Goal: Task Accomplishment & Management: Manage account settings

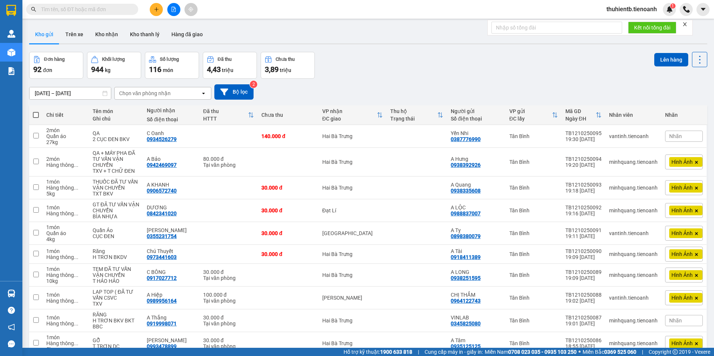
paste input "0972944624"
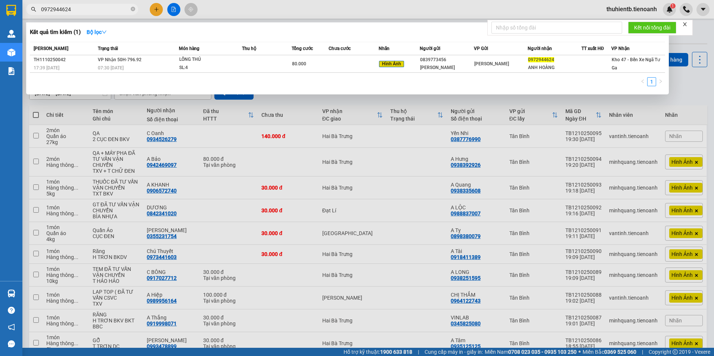
type input "0972944624"
click at [132, 11] on icon "close-circle" at bounding box center [133, 9] width 4 height 4
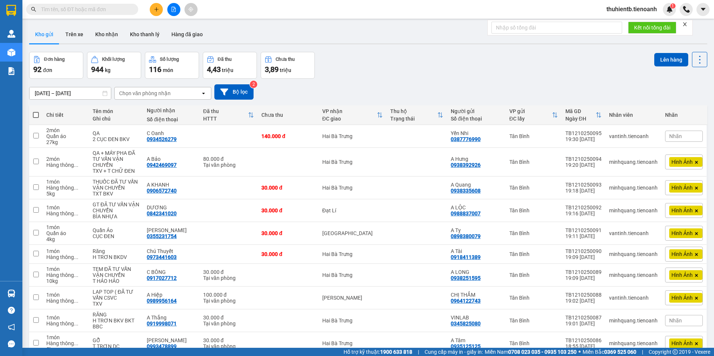
paste input "0972944624"
type input "0972944624"
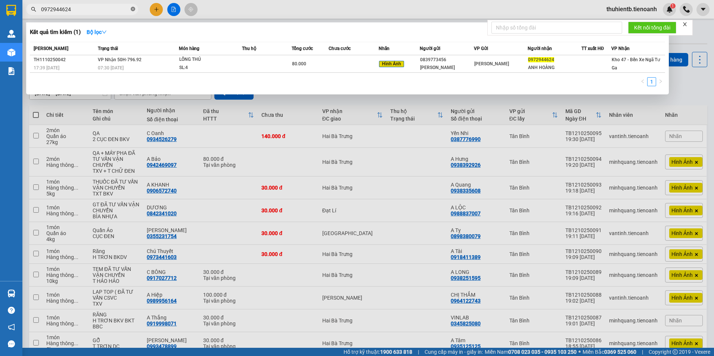
click at [133, 8] on icon "close-circle" at bounding box center [133, 9] width 4 height 4
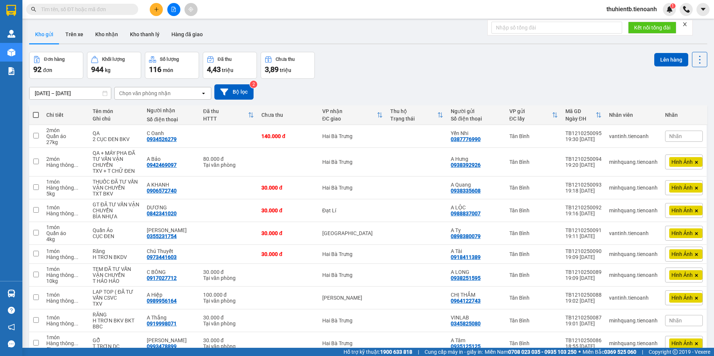
click at [92, 9] on input "text" at bounding box center [85, 9] width 88 height 8
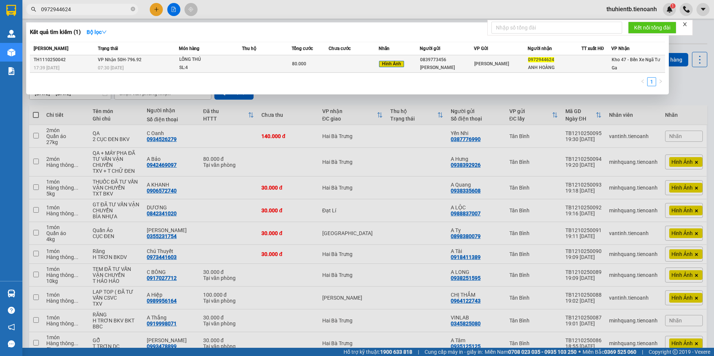
type input "0972944624"
click at [596, 62] on div at bounding box center [596, 64] width 29 height 8
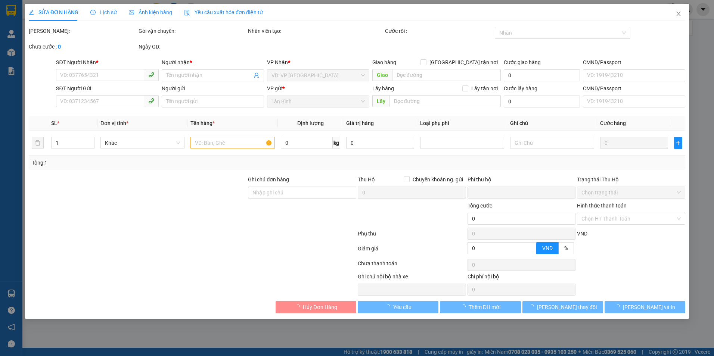
type input "0972944624"
type input "ANH HOÀNG"
type input "0839773456"
type input "[PERSON_NAME]"
type input "0"
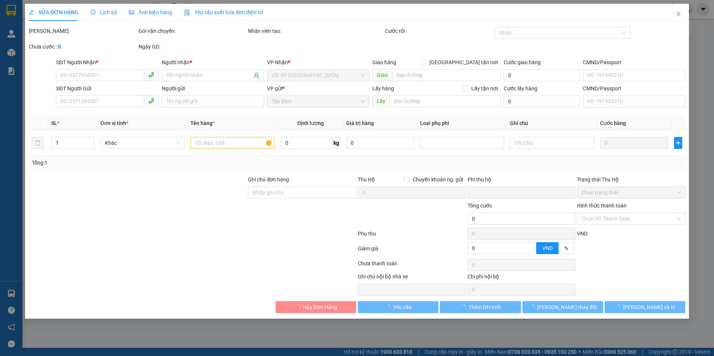
type input "80.000"
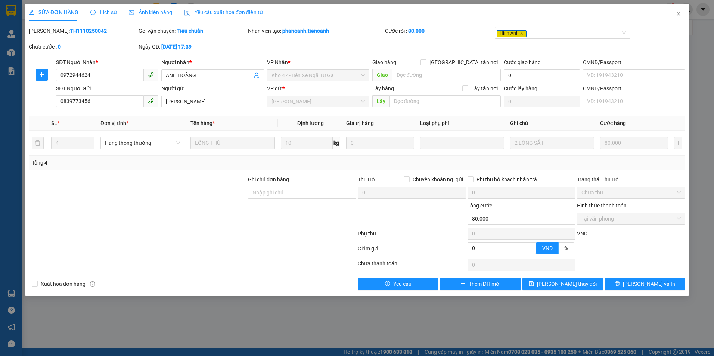
click at [109, 12] on span "Lịch sử" at bounding box center [103, 12] width 27 height 6
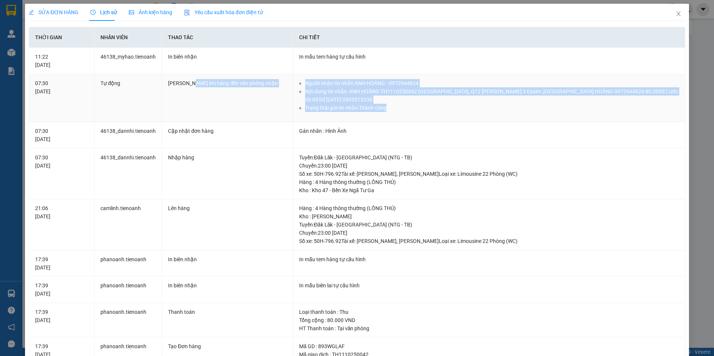
drag, startPoint x: 187, startPoint y: 101, endPoint x: 404, endPoint y: 118, distance: 217.1
click at [404, 118] on tr "07:30 [DATE] Tự động Gửi Zalo khi hàng đến văn phòng nhận Người nhận tin nhắn: …" at bounding box center [357, 98] width 657 height 48
drag, startPoint x: 404, startPoint y: 118, endPoint x: 381, endPoint y: 99, distance: 29.7
click at [381, 99] on li "Nội dung tin nhắn: ANH HOÀNG TH1110250042 [GEOGRAPHIC_DATA], Q12 [PERSON_NAME] …" at bounding box center [492, 95] width 374 height 16
drag, startPoint x: 340, startPoint y: 86, endPoint x: 483, endPoint y: 93, distance: 142.9
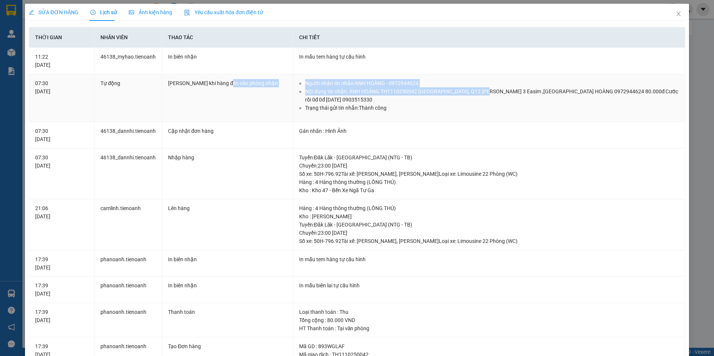
click at [483, 93] on tr "07:30 [DATE] Tự động Gửi Zalo khi hàng đến văn phòng nhận Người nhận tin nhắn: …" at bounding box center [357, 98] width 657 height 48
click at [321, 102] on li "Nội dung tin nhắn: ANH HOÀNG TH1110250042 [GEOGRAPHIC_DATA], Q12 [PERSON_NAME] …" at bounding box center [492, 95] width 374 height 16
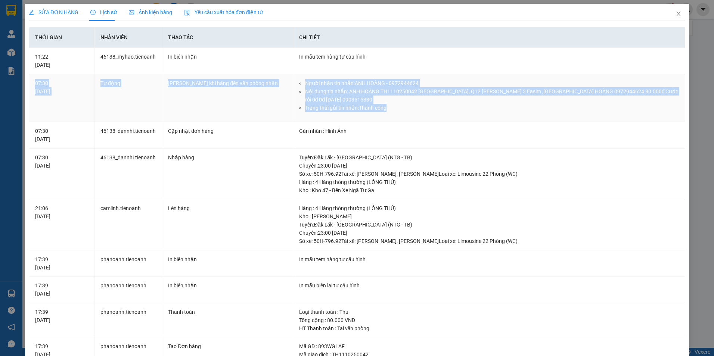
drag, startPoint x: 35, startPoint y: 83, endPoint x: 456, endPoint y: 113, distance: 422.5
click at [456, 113] on tr "07:30 [DATE] Tự động Gửi Zalo khi hàng đến văn phòng nhận Người nhận tin nhắn: …" at bounding box center [357, 98] width 657 height 48
drag, startPoint x: 456, startPoint y: 113, endPoint x: 369, endPoint y: 100, distance: 88.4
click at [369, 100] on li "Nội dung tin nhắn: ANH HOÀNG TH1110250042 [GEOGRAPHIC_DATA], Q12 [PERSON_NAME] …" at bounding box center [492, 95] width 374 height 16
drag, startPoint x: 260, startPoint y: 70, endPoint x: 542, endPoint y: 127, distance: 287.6
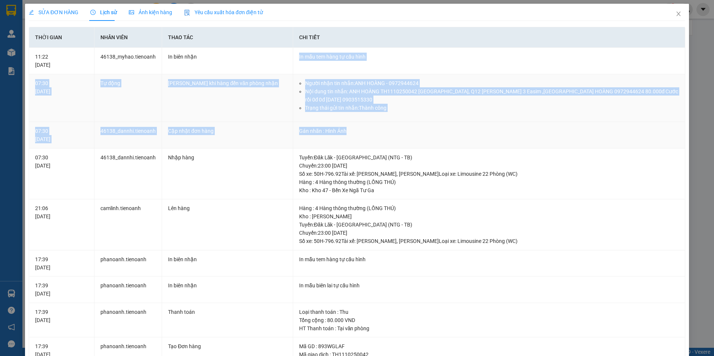
click at [542, 127] on tbody "11:22 [DATE] 46138_myhao.tienoanh In biên nhận In mẫu tem hàng tự cấu hình 07:3…" at bounding box center [357, 280] width 657 height 464
click at [355, 108] on li "Trạng thái gửi tin nhắn: Thành công" at bounding box center [492, 108] width 374 height 8
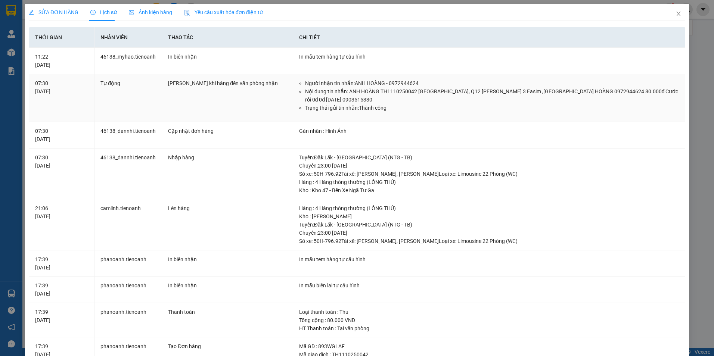
click at [390, 81] on li "Người nhận tin nhắn: ANH HOÀNG - 0972944624" at bounding box center [492, 83] width 374 height 8
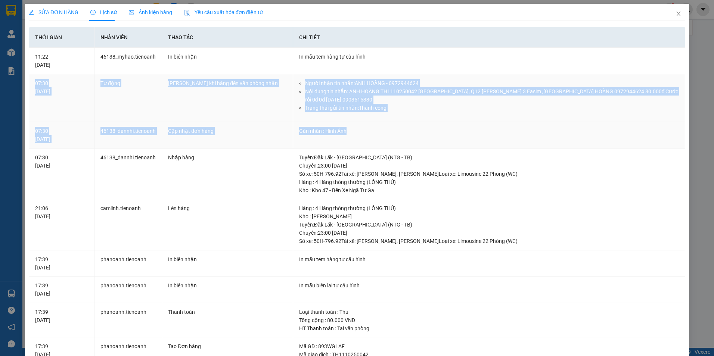
drag, startPoint x: 31, startPoint y: 82, endPoint x: 420, endPoint y: 121, distance: 390.2
click at [420, 121] on tr "07:30 [DATE] Tự động Gửi Zalo khi hàng đến văn phòng nhận Người nhận tin nhắn: …" at bounding box center [357, 98] width 657 height 48
drag, startPoint x: 420, startPoint y: 121, endPoint x: 341, endPoint y: 98, distance: 81.7
click at [341, 98] on li "Nội dung tin nhắn: ANH HOÀNG TH1110250042 [GEOGRAPHIC_DATA], Q12 [PERSON_NAME] …" at bounding box center [492, 95] width 374 height 16
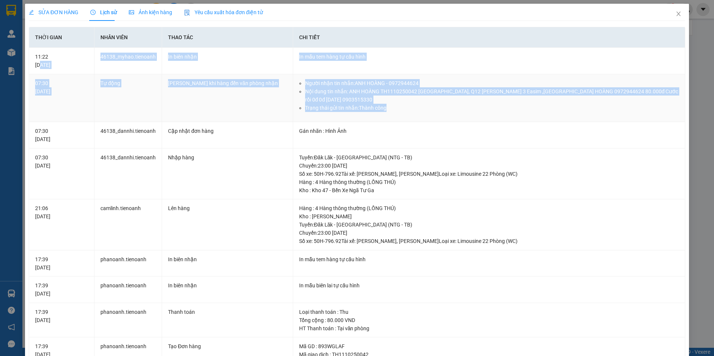
drag, startPoint x: 40, startPoint y: 71, endPoint x: 454, endPoint y: 104, distance: 415.7
click at [454, 104] on tbody "11:22 [DATE] 46138_myhao.tienoanh In biên nhận In mẫu tem hàng tự cấu hình 07:3…" at bounding box center [357, 280] width 657 height 464
drag, startPoint x: 454, startPoint y: 104, endPoint x: 384, endPoint y: 96, distance: 70.0
click at [384, 96] on li "Nội dung tin nhắn: ANH HOÀNG TH1110250042 [GEOGRAPHIC_DATA], Q12 [PERSON_NAME] …" at bounding box center [492, 95] width 374 height 16
click at [377, 96] on li "Nội dung tin nhắn: ANH HOÀNG TH1110250042 [GEOGRAPHIC_DATA], Q12 [PERSON_NAME] …" at bounding box center [492, 95] width 374 height 16
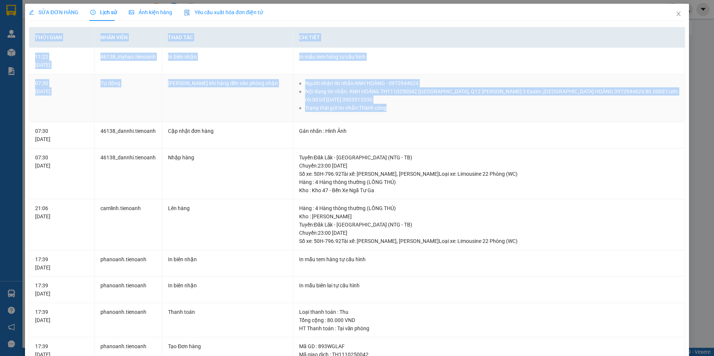
drag, startPoint x: 20, startPoint y: 72, endPoint x: 408, endPoint y: 117, distance: 390.8
click at [408, 117] on div "SỬA ĐƠN HÀNG Lịch sử Ảnh kiện hàng Yêu cầu xuất hóa đơn điện tử Total Paid Fee …" at bounding box center [357, 178] width 714 height 356
drag, startPoint x: 408, startPoint y: 117, endPoint x: 368, endPoint y: 89, distance: 48.7
click at [368, 89] on li "Nội dung tin nhắn: ANH HOÀNG TH1110250042 [GEOGRAPHIC_DATA], Q12 [PERSON_NAME] …" at bounding box center [492, 95] width 374 height 16
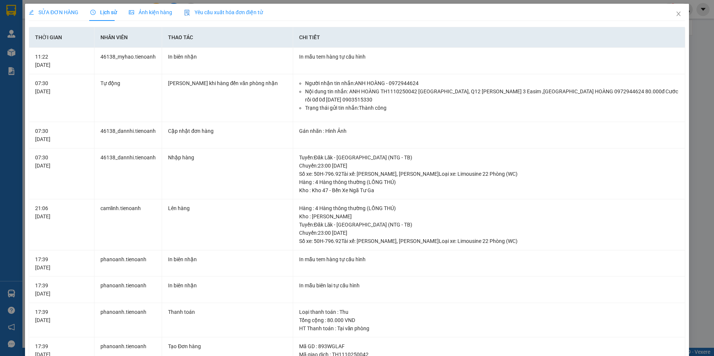
click at [65, 13] on span "SỬA ĐƠN HÀNG" at bounding box center [54, 12] width 50 height 6
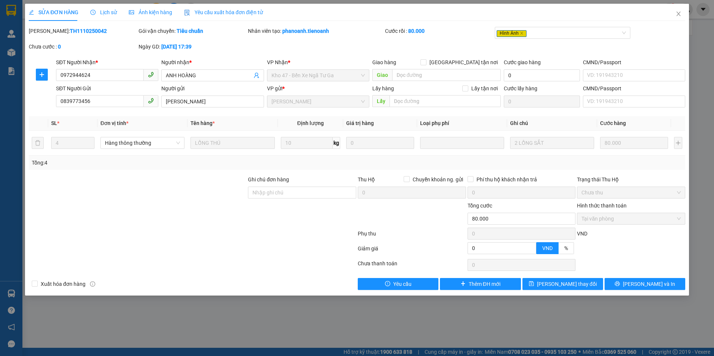
click at [95, 12] on span "Lịch sử" at bounding box center [103, 12] width 27 height 6
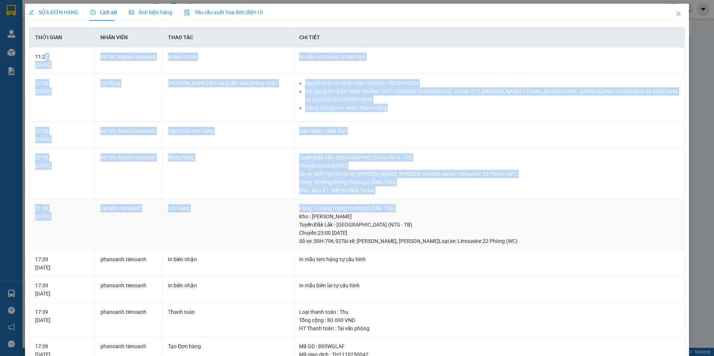
drag, startPoint x: 48, startPoint y: 51, endPoint x: 451, endPoint y: 211, distance: 433.5
click at [451, 211] on tbody "11:22 [DATE] 46138_myhao.tienoanh In biên nhận In mẫu tem hàng tự cấu hình 07:3…" at bounding box center [357, 280] width 657 height 464
drag, startPoint x: 451, startPoint y: 211, endPoint x: 392, endPoint y: 166, distance: 74.5
click at [392, 166] on div "Tuyến : Đăk Lăk - [GEOGRAPHIC_DATA] (NTG - TB) [GEOGRAPHIC_DATA]: 23:00 [DATE] …" at bounding box center [489, 166] width 380 height 25
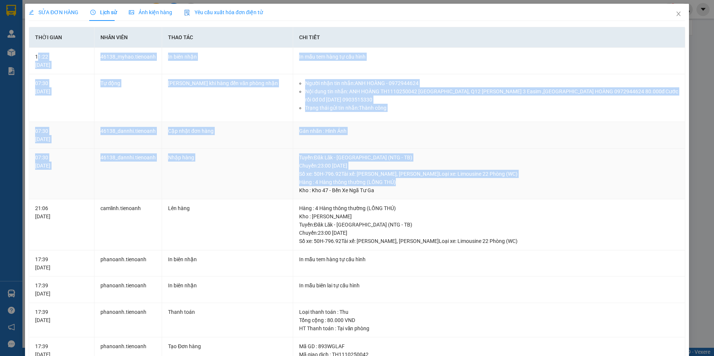
drag, startPoint x: 38, startPoint y: 51, endPoint x: 398, endPoint y: 180, distance: 382.4
click at [398, 180] on tbody "11:22 [DATE] 46138_myhao.tienoanh In biên nhận In mẫu tem hàng tự cấu hình 07:3…" at bounding box center [357, 280] width 657 height 464
drag, startPoint x: 398, startPoint y: 180, endPoint x: 342, endPoint y: 141, distance: 68.1
click at [342, 141] on td "Gán nhãn : Hình Ảnh" at bounding box center [489, 135] width 392 height 27
drag, startPoint x: 68, startPoint y: 72, endPoint x: 485, endPoint y: 182, distance: 430.4
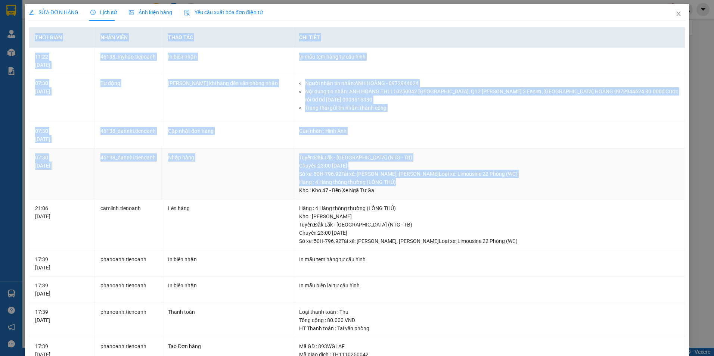
click at [485, 182] on div "SỬA ĐƠN HÀNG Lịch sử Ảnh kiện hàng Yêu cầu xuất hóa đơn điện tử Total Paid Fee …" at bounding box center [357, 178] width 714 height 356
drag, startPoint x: 485, startPoint y: 182, endPoint x: 443, endPoint y: 174, distance: 42.2
click at [443, 174] on div "Tuyến : Đăk Lăk - [GEOGRAPHIC_DATA] (NTG - TB) [GEOGRAPHIC_DATA]: 23:00 [DATE] …" at bounding box center [489, 166] width 380 height 25
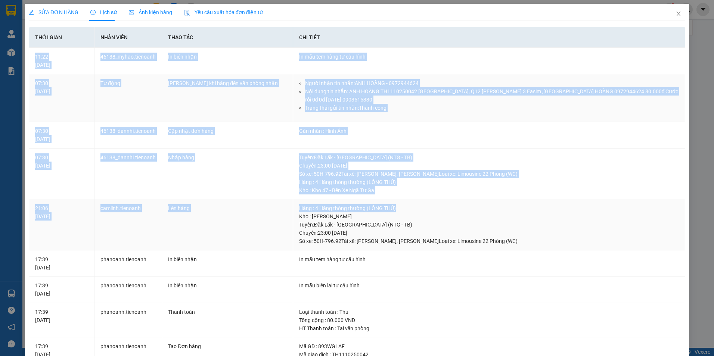
drag, startPoint x: 32, startPoint y: 49, endPoint x: 445, endPoint y: 204, distance: 440.8
click at [445, 204] on tbody "11:22 [DATE] 46138_myhao.tienoanh In biên nhận In mẫu tem hàng tự cấu hình 07:3…" at bounding box center [357, 280] width 657 height 464
drag, startPoint x: 445, startPoint y: 204, endPoint x: 375, endPoint y: 163, distance: 81.1
click at [375, 163] on div "Tuyến : Đăk Lăk - [GEOGRAPHIC_DATA] (NTG - TB) [GEOGRAPHIC_DATA]: 23:00 [DATE] …" at bounding box center [489, 166] width 380 height 25
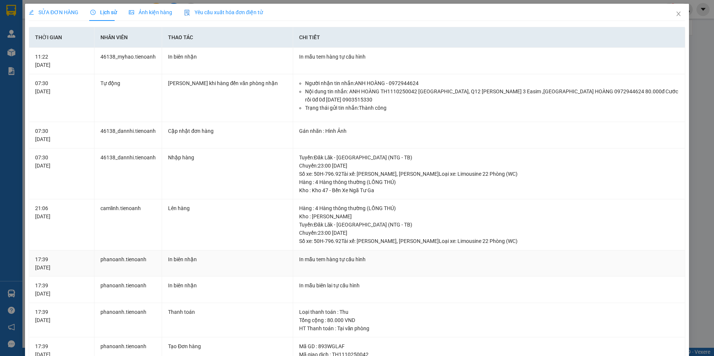
drag, startPoint x: 24, startPoint y: 45, endPoint x: 682, endPoint y: 295, distance: 703.9
click at [682, 295] on div "SỬA ĐƠN HÀNG Lịch sử Ảnh kiện hàng Yêu cầu xuất hóa đơn điện tử Total Paid Fee …" at bounding box center [357, 178] width 714 height 356
click at [362, 93] on li "Nội dung tin nhắn: ANH HOÀNG TH1110250042 [GEOGRAPHIC_DATA], Q12 [PERSON_NAME] …" at bounding box center [492, 95] width 374 height 16
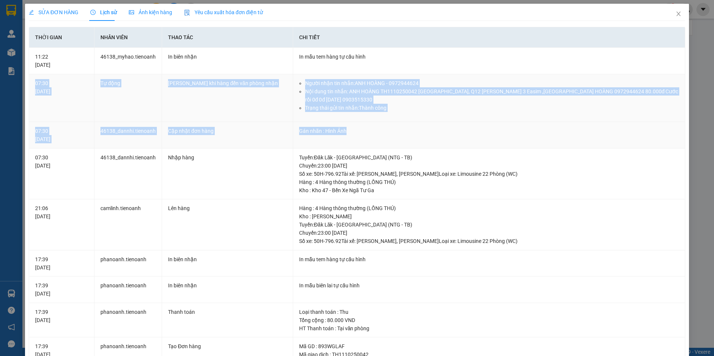
drag, startPoint x: 29, startPoint y: 76, endPoint x: 468, endPoint y: 131, distance: 442.4
click at [468, 131] on tbody "11:22 [DATE] 46138_myhao.tienoanh In biên nhận In mẫu tem hàng tự cấu hình 07:3…" at bounding box center [357, 280] width 657 height 464
drag, startPoint x: 468, startPoint y: 131, endPoint x: 409, endPoint y: 89, distance: 72.3
click at [409, 89] on li "Nội dung tin nhắn: ANH HOÀNG TH1110250042 [GEOGRAPHIC_DATA], Q12 [PERSON_NAME] …" at bounding box center [492, 95] width 374 height 16
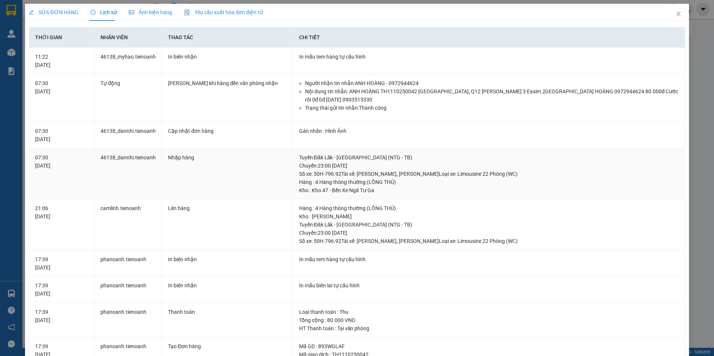
drag, startPoint x: 25, startPoint y: 68, endPoint x: 403, endPoint y: 166, distance: 390.2
click at [403, 166] on div "SỬA ĐƠN HÀNG Lịch sử Ảnh kiện hàng Yêu cầu xuất hóa đơn điện tử Total Paid Fee …" at bounding box center [357, 261] width 664 height 514
click at [261, 77] on td "[PERSON_NAME] khi hàng đến văn phòng nhận" at bounding box center [227, 98] width 131 height 48
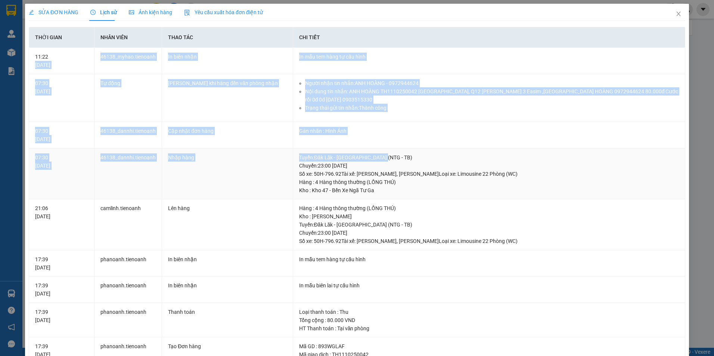
drag, startPoint x: 32, startPoint y: 74, endPoint x: 521, endPoint y: 152, distance: 495.1
click at [521, 152] on tbody "11:22 [DATE] 46138_myhao.tienoanh In biên nhận In mẫu tem hàng tự cấu hình 07:3…" at bounding box center [357, 280] width 657 height 464
click at [396, 105] on li "Trạng thái gửi tin nhắn: Thành công" at bounding box center [492, 108] width 374 height 8
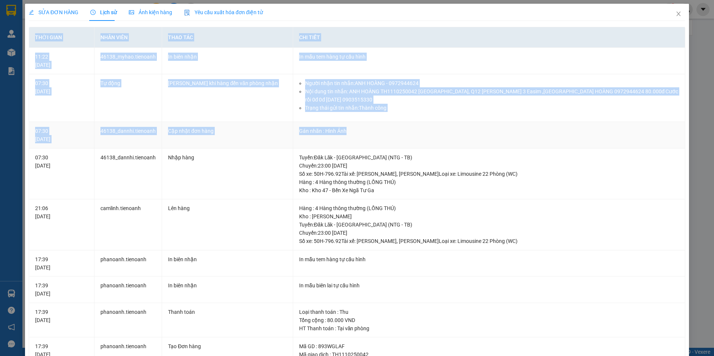
drag, startPoint x: 27, startPoint y: 77, endPoint x: 467, endPoint y: 144, distance: 445.6
click at [467, 144] on div "SỬA ĐƠN HÀNG Lịch sử Ảnh kiện hàng Yêu cầu xuất hóa đơn điện tử Total Paid Fee …" at bounding box center [357, 261] width 664 height 514
drag, startPoint x: 467, startPoint y: 144, endPoint x: 392, endPoint y: 90, distance: 92.4
click at [392, 90] on li "Nội dung tin nhắn: ANH HOÀNG TH1110250042 [GEOGRAPHIC_DATA], Q12 [PERSON_NAME] …" at bounding box center [492, 95] width 374 height 16
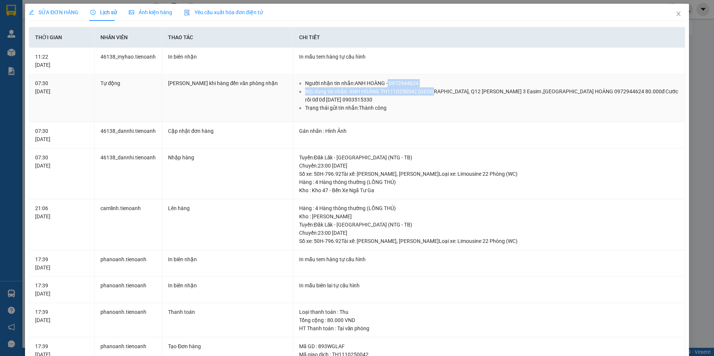
drag, startPoint x: 387, startPoint y: 81, endPoint x: 430, endPoint y: 88, distance: 43.5
click at [430, 88] on ul "Người nhận tin nhắn: ANH HOÀNG - 0972944624 Nội dung tin nhắn: ANH HOÀNG TH1110…" at bounding box center [489, 95] width 380 height 33
drag, startPoint x: 430, startPoint y: 88, endPoint x: 414, endPoint y: 83, distance: 16.4
click at [414, 83] on li "Người nhận tin nhắn: ANH HOÀNG - 0972944624" at bounding box center [492, 83] width 374 height 8
click at [413, 83] on li "Người nhận tin nhắn: ANH HOÀNG - 0972944624" at bounding box center [492, 83] width 374 height 8
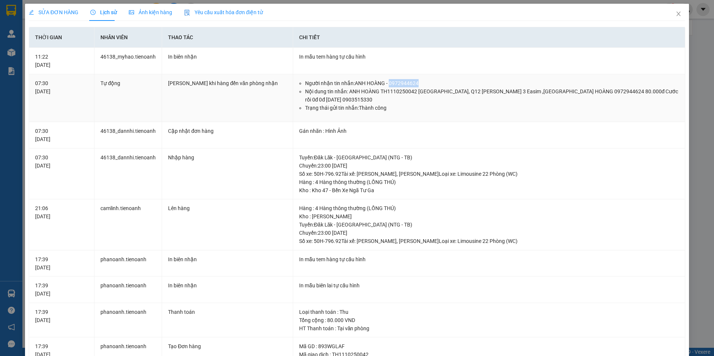
click at [413, 83] on li "Người nhận tin nhắn: ANH HOÀNG - 0972944624" at bounding box center [492, 83] width 374 height 8
drag, startPoint x: 413, startPoint y: 83, endPoint x: 401, endPoint y: 82, distance: 12.4
click at [401, 82] on li "Người nhận tin nhắn: ANH HOÀNG - 0972944624" at bounding box center [492, 83] width 374 height 8
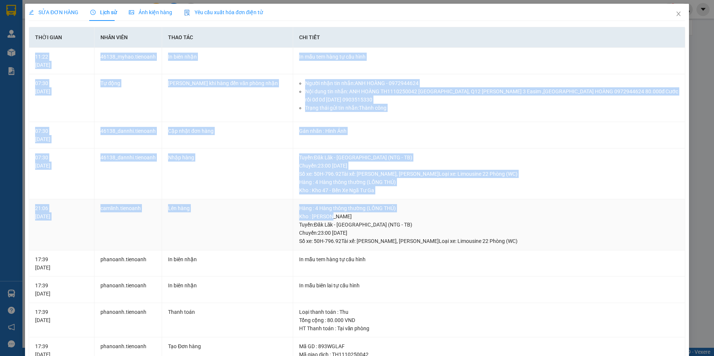
drag, startPoint x: 34, startPoint y: 54, endPoint x: 495, endPoint y: 216, distance: 488.6
click at [495, 216] on tbody "11:22 [DATE] 46138_myhao.tienoanh In biên nhận In mẫu tem hàng tự cấu hình 07:3…" at bounding box center [357, 280] width 657 height 464
drag, startPoint x: 495, startPoint y: 216, endPoint x: 378, endPoint y: 74, distance: 184.5
click at [378, 74] on td "Người nhận tin nhắn: ANH HOÀNG - 0972944624 Nội dung tin nhắn: ANH HOÀNG TH1110…" at bounding box center [489, 98] width 392 height 48
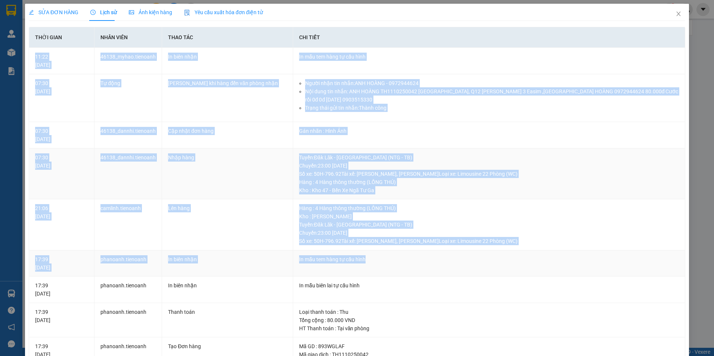
drag, startPoint x: 39, startPoint y: 52, endPoint x: 459, endPoint y: 255, distance: 466.8
click at [459, 255] on tbody "11:22 [DATE] 46138_myhao.tienoanh In biên nhận In mẫu tem hàng tự cấu hình 07:3…" at bounding box center [357, 280] width 657 height 464
drag, startPoint x: 459, startPoint y: 255, endPoint x: 334, endPoint y: 73, distance: 221.1
click at [334, 73] on td "In mẫu tem hàng tự cấu hình" at bounding box center [489, 61] width 392 height 27
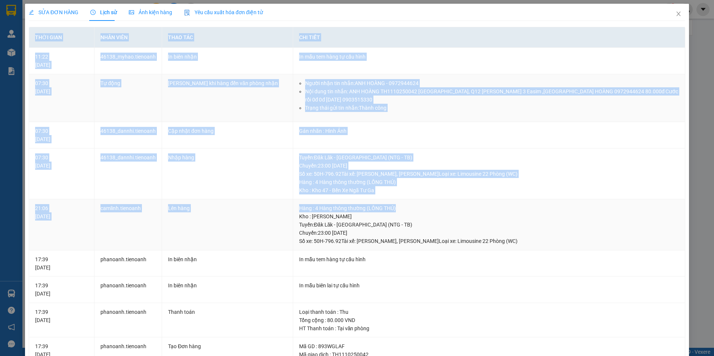
drag, startPoint x: 25, startPoint y: 52, endPoint x: 404, endPoint y: 204, distance: 408.9
click at [404, 204] on div "SỬA ĐƠN HÀNG Lịch sử Ảnh kiện hàng Yêu cầu xuất hóa đơn điện tử Total Paid Fee …" at bounding box center [357, 261] width 664 height 514
drag, startPoint x: 404, startPoint y: 204, endPoint x: 360, endPoint y: 83, distance: 129.7
click at [360, 83] on li "Người nhận tin nhắn: ANH HOÀNG - 0972944624" at bounding box center [492, 83] width 374 height 8
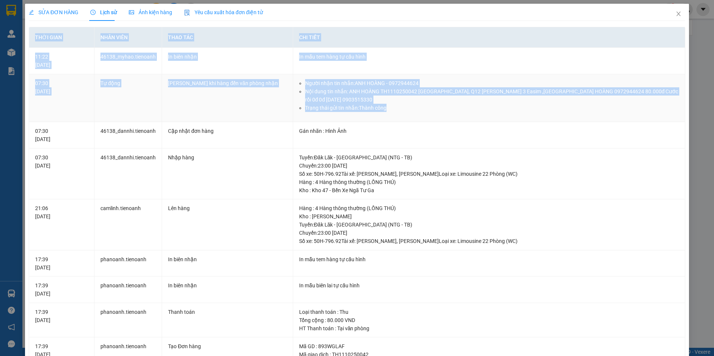
drag, startPoint x: 31, startPoint y: 54, endPoint x: 392, endPoint y: 111, distance: 365.0
click at [392, 111] on div "SỬA ĐƠN HÀNG Lịch sử Ảnh kiện hàng Yêu cầu xuất hóa đơn điện tử Total Paid Fee …" at bounding box center [357, 261] width 664 height 514
drag, startPoint x: 392, startPoint y: 111, endPoint x: 354, endPoint y: 104, distance: 38.3
click at [354, 104] on li "Trạng thái gửi tin nhắn: Thành công" at bounding box center [492, 108] width 374 height 8
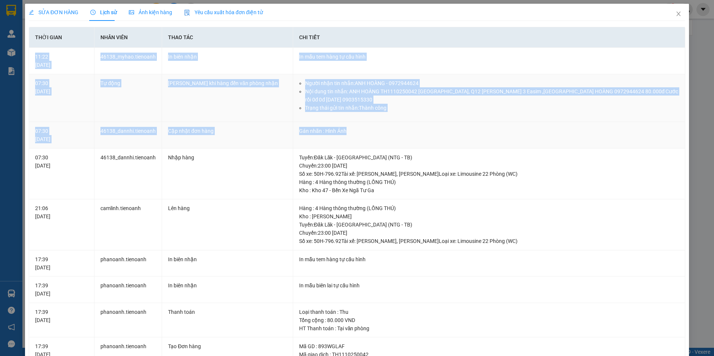
drag, startPoint x: 31, startPoint y: 53, endPoint x: 483, endPoint y: 124, distance: 457.0
click at [483, 124] on tbody "11:22 [DATE] 46138_myhao.tienoanh In biên nhận In mẫu tem hàng tự cấu hình 07:3…" at bounding box center [357, 280] width 657 height 464
drag, startPoint x: 483, startPoint y: 124, endPoint x: 411, endPoint y: 92, distance: 78.6
click at [411, 92] on li "Nội dung tin nhắn: ANH HOÀNG TH1110250042 [GEOGRAPHIC_DATA], Q12 [PERSON_NAME] …" at bounding box center [492, 95] width 374 height 16
drag, startPoint x: 34, startPoint y: 50, endPoint x: 420, endPoint y: 140, distance: 396.8
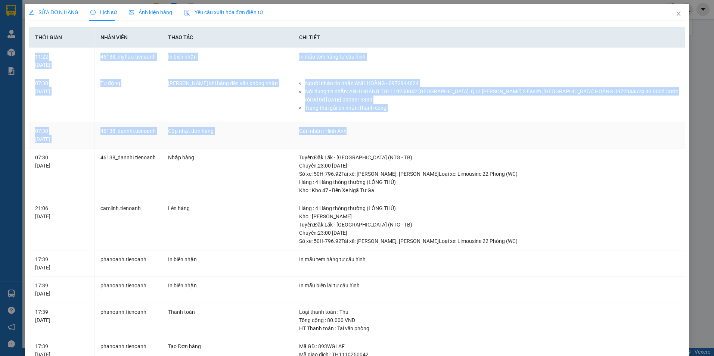
click at [420, 140] on tbody "11:22 [DATE] 46138_myhao.tienoanh In biên nhận In mẫu tem hàng tự cấu hình 07:3…" at bounding box center [357, 280] width 657 height 464
drag, startPoint x: 420, startPoint y: 140, endPoint x: 355, endPoint y: 96, distance: 78.8
click at [355, 96] on li "Nội dung tin nhắn: ANH HOÀNG TH1110250042 [GEOGRAPHIC_DATA], Q12 [PERSON_NAME] …" at bounding box center [492, 95] width 374 height 16
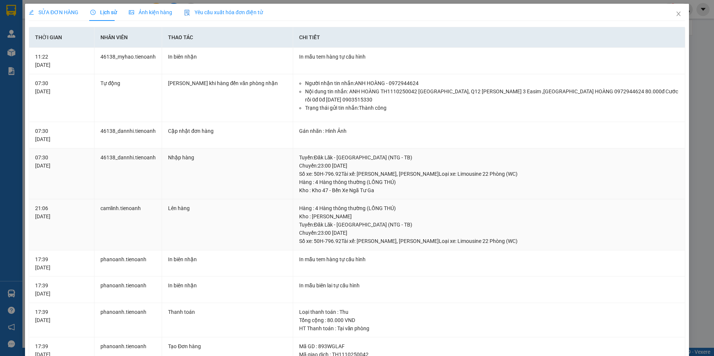
drag, startPoint x: 31, startPoint y: 49, endPoint x: 424, endPoint y: 236, distance: 435.4
click at [424, 236] on tbody "11:22 [DATE] 46138_myhao.tienoanh In biên nhận In mẫu tem hàng tự cấu hình 07:3…" at bounding box center [357, 280] width 657 height 464
drag, startPoint x: 424, startPoint y: 236, endPoint x: 326, endPoint y: 135, distance: 140.6
click at [326, 135] on div "Gán nhãn : Hình Ảnh" at bounding box center [489, 131] width 380 height 8
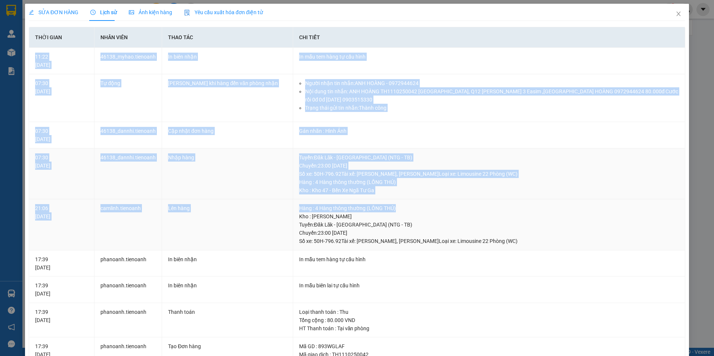
drag, startPoint x: 31, startPoint y: 49, endPoint x: 422, endPoint y: 210, distance: 422.8
click at [422, 210] on tbody "11:22 [DATE] 46138_myhao.tienoanh In biên nhận In mẫu tem hàng tự cấu hình 07:3…" at bounding box center [357, 280] width 657 height 464
click at [76, 66] on div "11:22 [DATE]" at bounding box center [61, 61] width 53 height 16
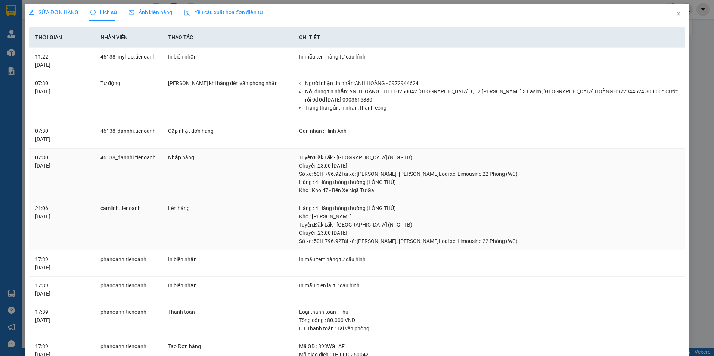
drag, startPoint x: 21, startPoint y: 44, endPoint x: 420, endPoint y: 231, distance: 439.8
click at [420, 231] on div "SỬA ĐƠN HÀNG Lịch sử Ảnh kiện hàng Yêu cầu xuất hóa đơn điện tử Total Paid Fee …" at bounding box center [357, 178] width 714 height 356
click at [329, 116] on td "Người nhận tin nhắn: ANH HOÀNG - 0972944624 Nội dung tin nhắn: ANH HOÀNG TH1110…" at bounding box center [489, 98] width 392 height 48
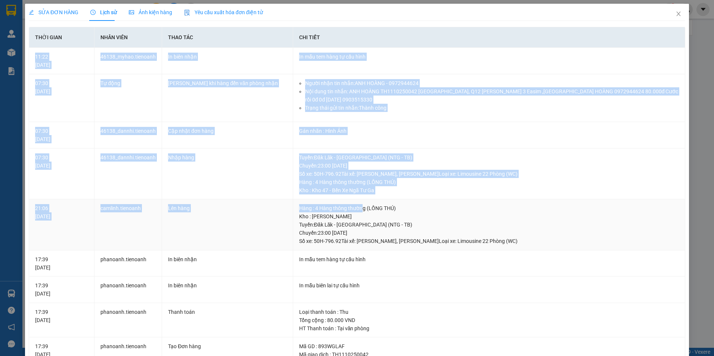
drag, startPoint x: 30, startPoint y: 53, endPoint x: 365, endPoint y: 209, distance: 369.3
click at [365, 209] on tbody "11:22 [DATE] 46138_myhao.tienoanh In biên nhận In mẫu tem hàng tự cấu hình 07:3…" at bounding box center [357, 280] width 657 height 464
drag, startPoint x: 365, startPoint y: 209, endPoint x: 248, endPoint y: 87, distance: 168.1
click at [248, 87] on td "[PERSON_NAME] khi hàng đến văn phòng nhận" at bounding box center [227, 98] width 131 height 48
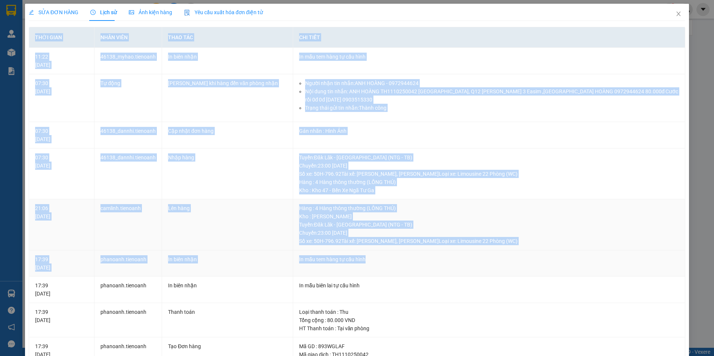
drag, startPoint x: 27, startPoint y: 48, endPoint x: 593, endPoint y: 268, distance: 607.0
click at [593, 268] on div "SỬA ĐƠN HÀNG Lịch sử Ảnh kiện hàng Yêu cầu xuất hóa đơn điện tử Total Paid Fee …" at bounding box center [357, 261] width 664 height 514
click at [408, 82] on li "Người nhận tin nhắn: ANH HOÀNG - 0972944624" at bounding box center [492, 83] width 374 height 8
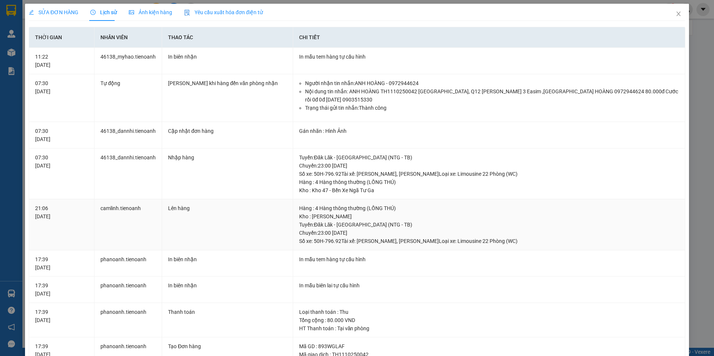
drag, startPoint x: 28, startPoint y: 46, endPoint x: 572, endPoint y: 235, distance: 576.4
click at [572, 235] on div "SỬA ĐƠN HÀNG Lịch sử Ảnh kiện hàng Yêu cầu xuất hóa đơn điện tử Total Paid Fee …" at bounding box center [357, 261] width 664 height 514
drag, startPoint x: 572, startPoint y: 235, endPoint x: 432, endPoint y: 112, distance: 186.2
click at [428, 113] on td "Người nhận tin nhắn: ANH HOÀNG - 0972944624 Nội dung tin nhắn: ANH HOÀNG TH1110…" at bounding box center [489, 98] width 392 height 48
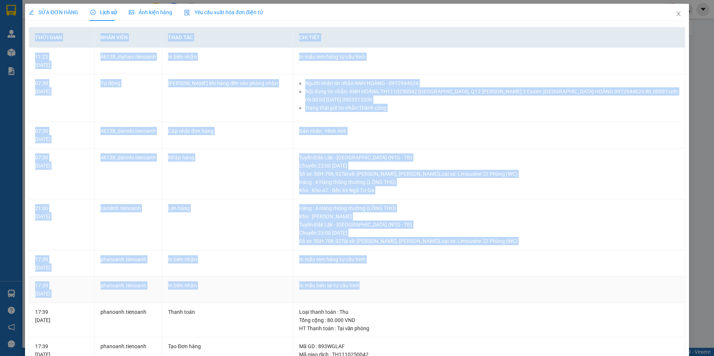
drag
click at [473, 302] on div "SỬA ĐƠN HÀNG Lịch sử Ảnh kiện hàng Yêu cầu xuất hóa đơn điện tử Total Paid Fee …" at bounding box center [357, 178] width 714 height 356
click at [340, 109] on li "Trạng thái gửi tin nhắn: Thành công" at bounding box center [492, 108] width 374 height 8
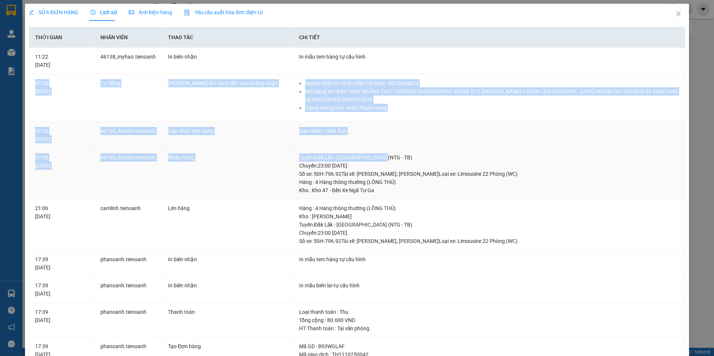
drag, startPoint x: 30, startPoint y: 82, endPoint x: 474, endPoint y: 143, distance: 448.5
click at [474, 143] on tbody "11:22 [DATE] 46138_myhao.tienoanh In biên nhận In mẫu tem hàng tự cấu hình 07:3…" at bounding box center [357, 280] width 657 height 464
drag, startPoint x: 474, startPoint y: 143, endPoint x: 411, endPoint y: 87, distance: 83.6
click at [411, 87] on li "Nội dung tin nhắn: ANH HOÀNG TH1110250042 [GEOGRAPHIC_DATA], Q12 [PERSON_NAME] …" at bounding box center [492, 95] width 374 height 16
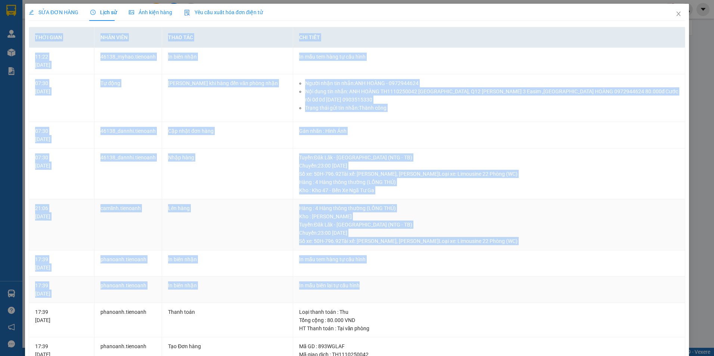
drag, startPoint x: 32, startPoint y: 39, endPoint x: 446, endPoint y: 288, distance: 483.4
click at [446, 288] on table "Thời gian Nhân viên Thao tác Chi tiết 11:22 [DATE] 46138_myhao.tienoanh In biên…" at bounding box center [357, 269] width 657 height 485
click at [323, 68] on td "In mẫu tem hàng tự cấu hình" at bounding box center [489, 61] width 392 height 27
drag, startPoint x: 30, startPoint y: 50, endPoint x: 357, endPoint y: 279, distance: 399.4
click at [357, 279] on tbody "11:22 [DATE] 46138_myhao.tienoanh In biên nhận In mẫu tem hàng tự cấu hình 07:3…" at bounding box center [357, 280] width 657 height 464
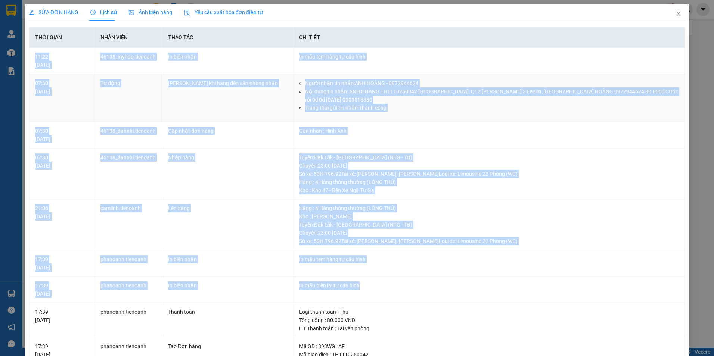
click at [309, 110] on li "Trạng thái gửi tin nhắn: Thành công" at bounding box center [492, 108] width 374 height 8
drag, startPoint x: 33, startPoint y: 55, endPoint x: 467, endPoint y: 254, distance: 477.2
click at [467, 254] on tbody "11:22 [DATE] 46138_myhao.tienoanh In biên nhận In mẫu tem hàng tự cấu hình 07:3…" at bounding box center [357, 280] width 657 height 464
click at [340, 92] on li "Nội dung tin nhắn: ANH HOÀNG TH1110250042 [GEOGRAPHIC_DATA], Q12 [PERSON_NAME] …" at bounding box center [492, 95] width 374 height 16
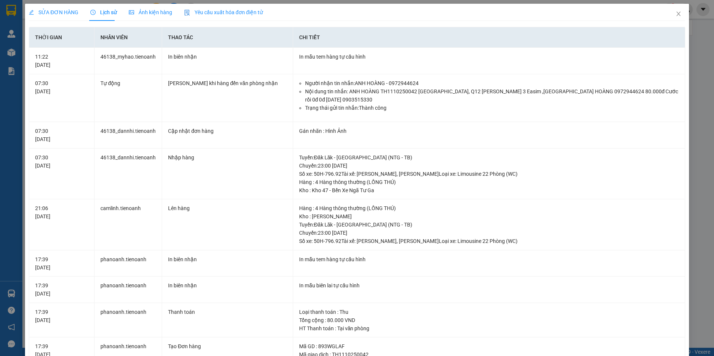
click at [76, 16] on div "SỬA ĐƠN HÀNG" at bounding box center [54, 12] width 50 height 8
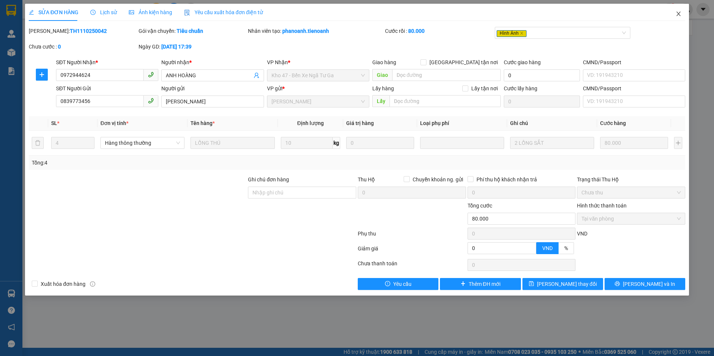
click at [682, 13] on icon "close" at bounding box center [679, 14] width 6 height 6
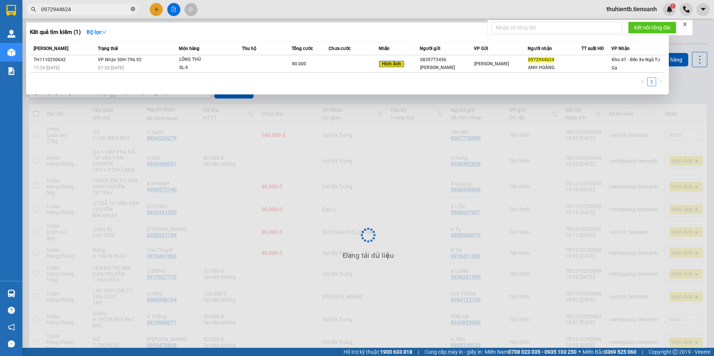
click at [132, 7] on icon "close-circle" at bounding box center [133, 9] width 4 height 4
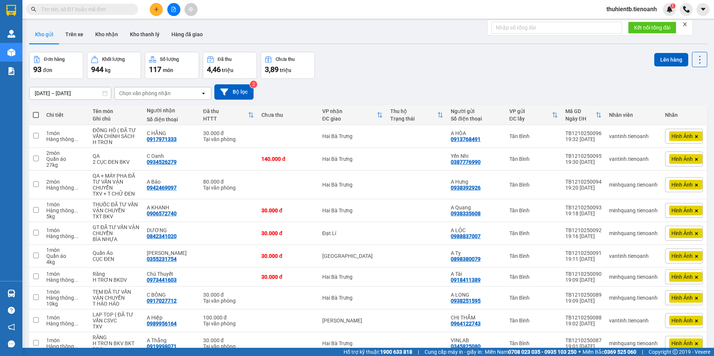
paste input "0972944624"
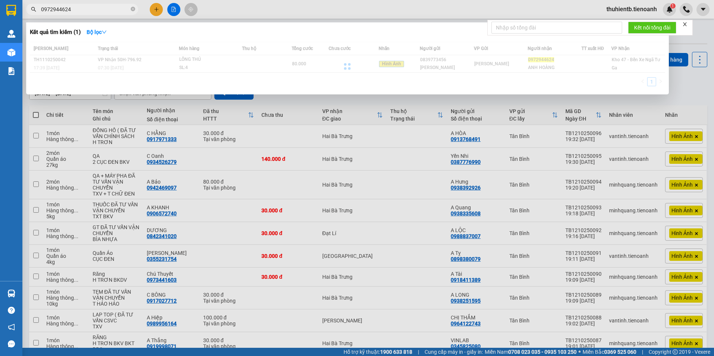
type input "0972944624"
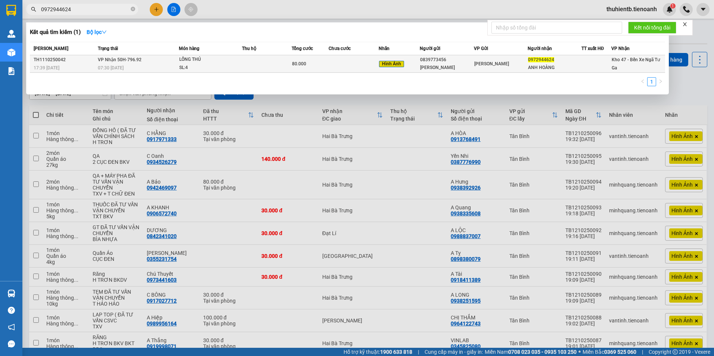
click at [580, 64] on div "ANH HOÀNG" at bounding box center [554, 68] width 53 height 8
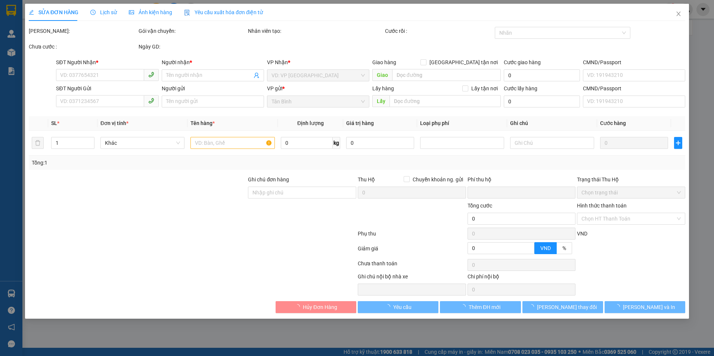
type input "0972944624"
type input "ANH HOÀNG"
type input "0839773456"
type input "[PERSON_NAME]"
type input "0"
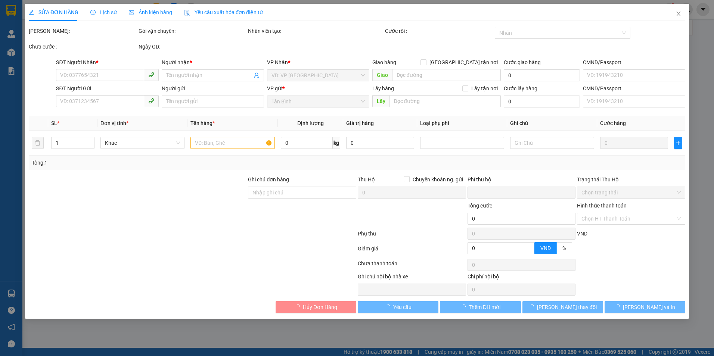
type input "80.000"
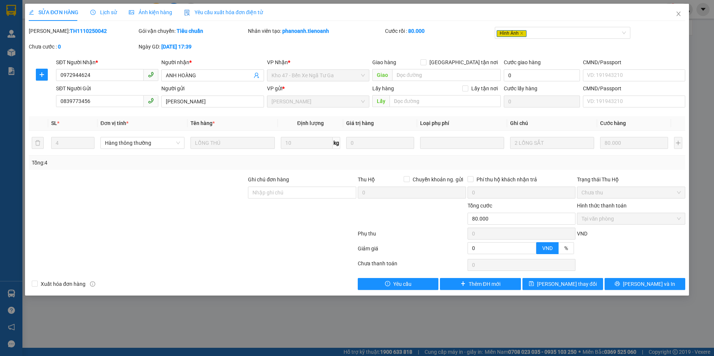
click at [106, 16] on div "Lịch sử" at bounding box center [103, 12] width 27 height 8
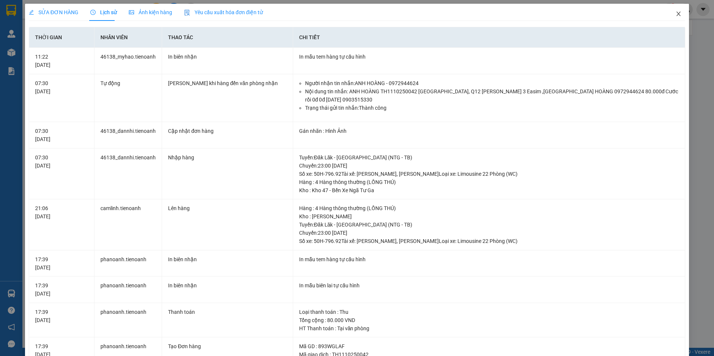
click at [673, 10] on span "Close" at bounding box center [678, 14] width 21 height 21
